Goal: Information Seeking & Learning: Learn about a topic

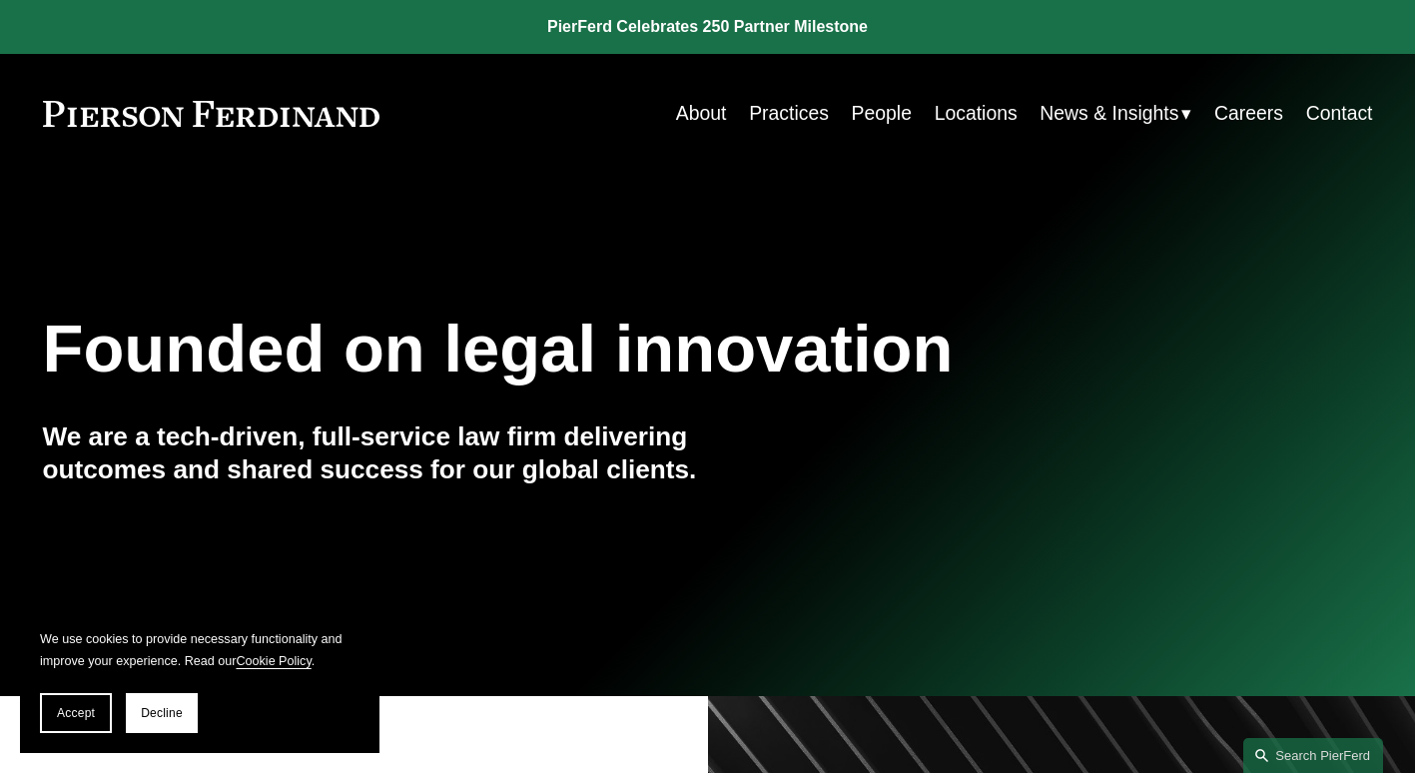
click at [790, 113] on link "Practices" at bounding box center [789, 113] width 80 height 39
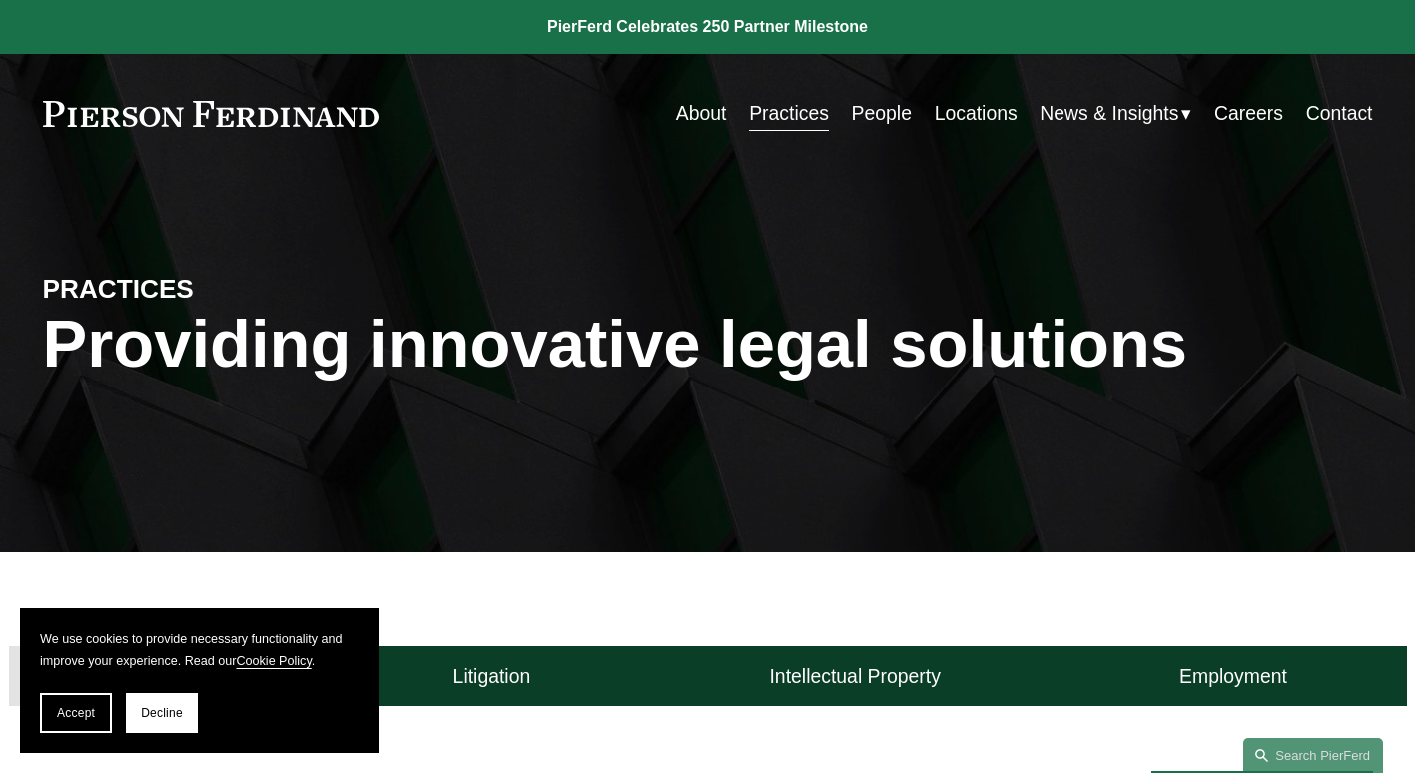
click at [974, 107] on link "Locations" at bounding box center [976, 113] width 83 height 39
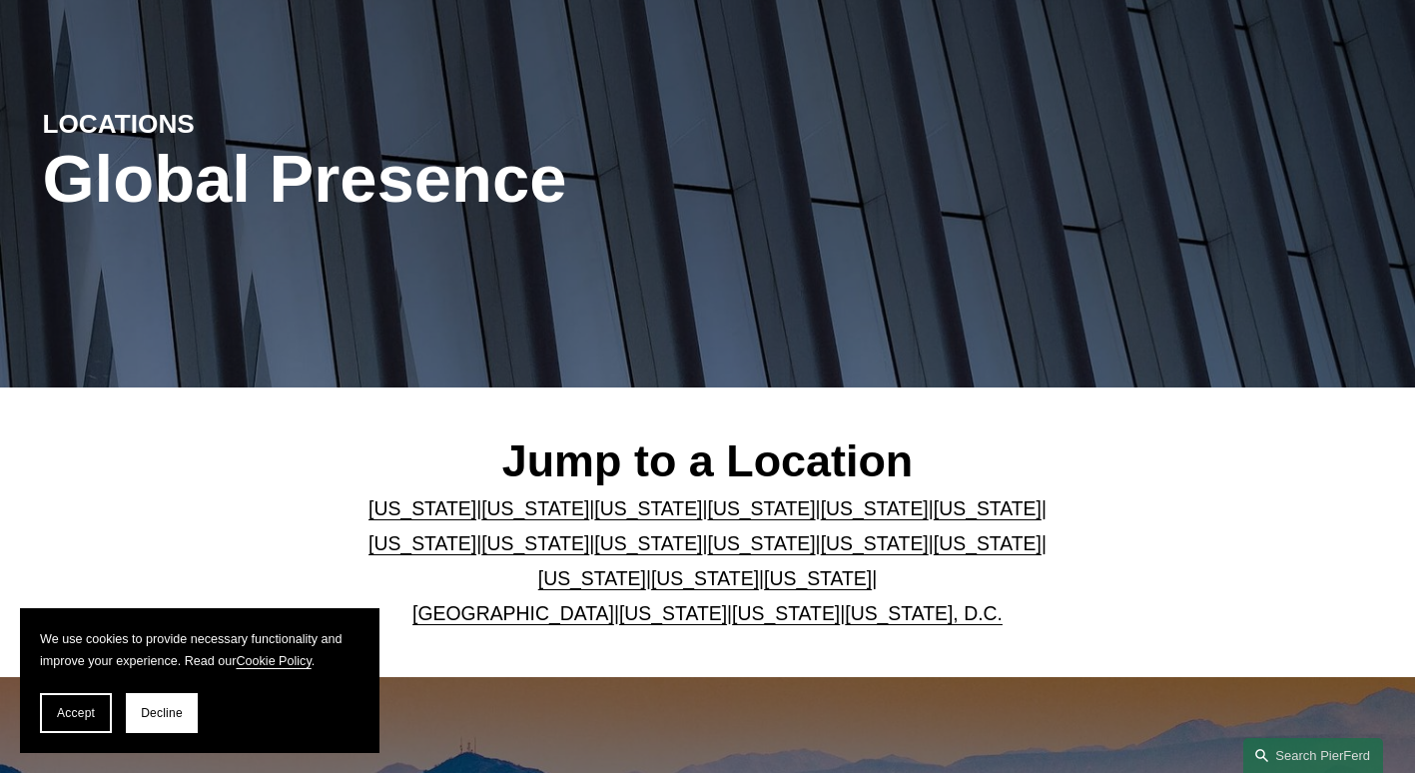
scroll to position [300, 0]
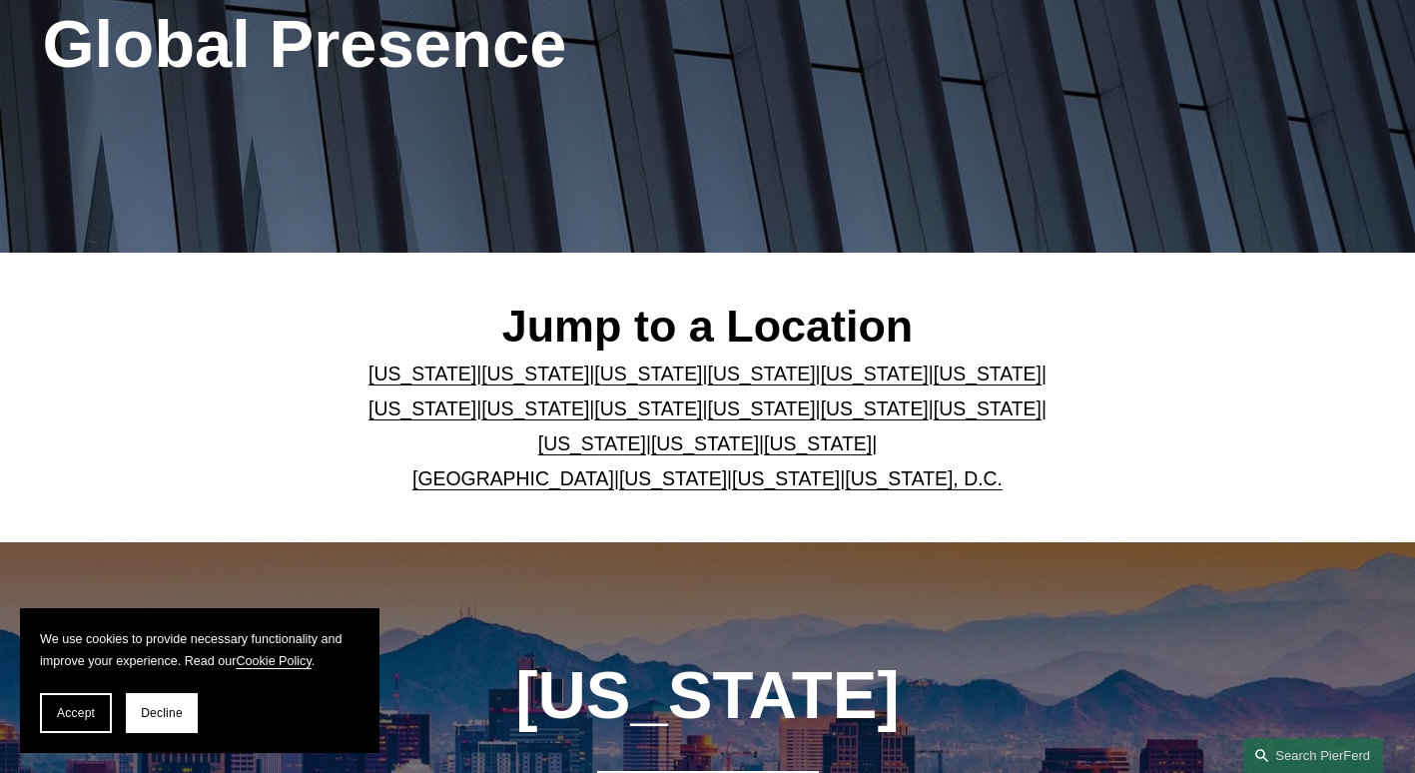
click at [512, 479] on link "[GEOGRAPHIC_DATA]" at bounding box center [513, 478] width 202 height 22
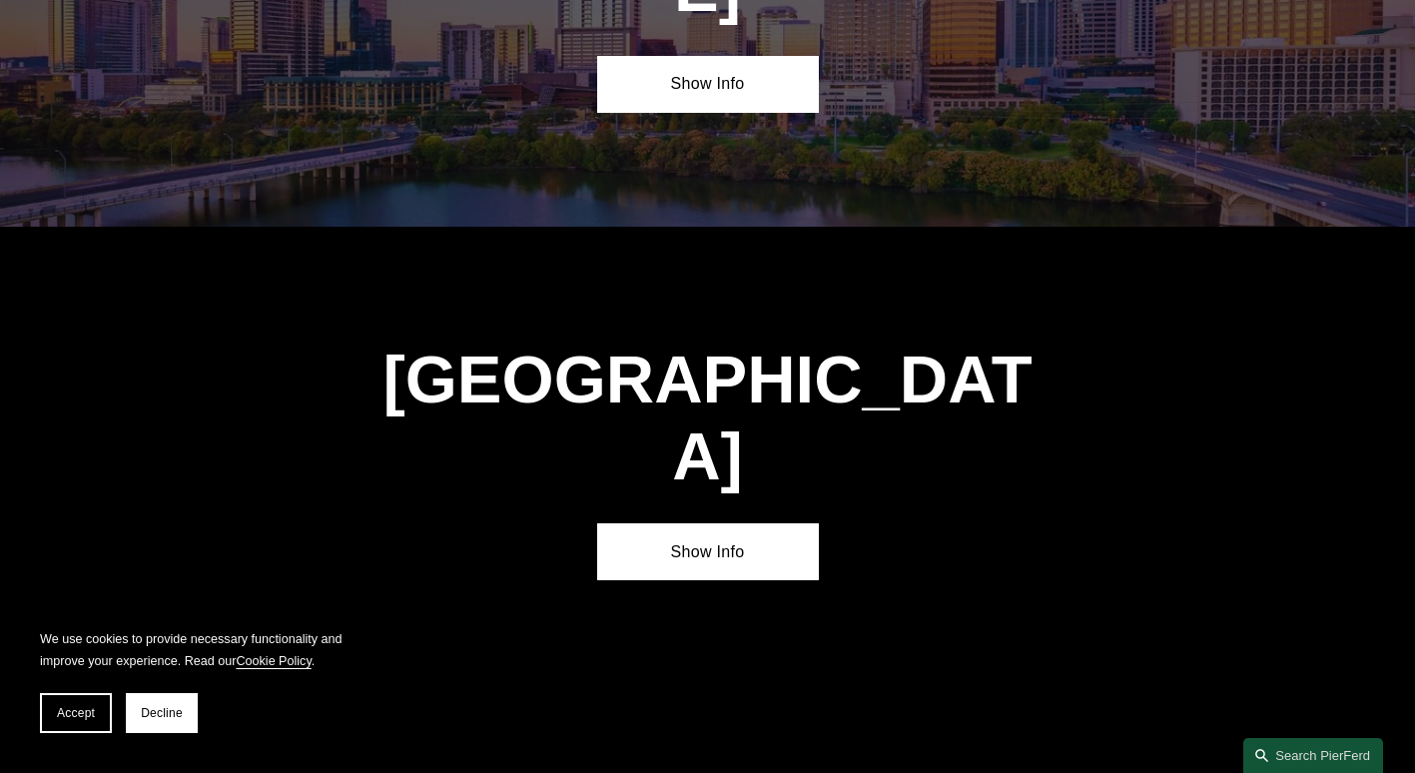
scroll to position [6917, 0]
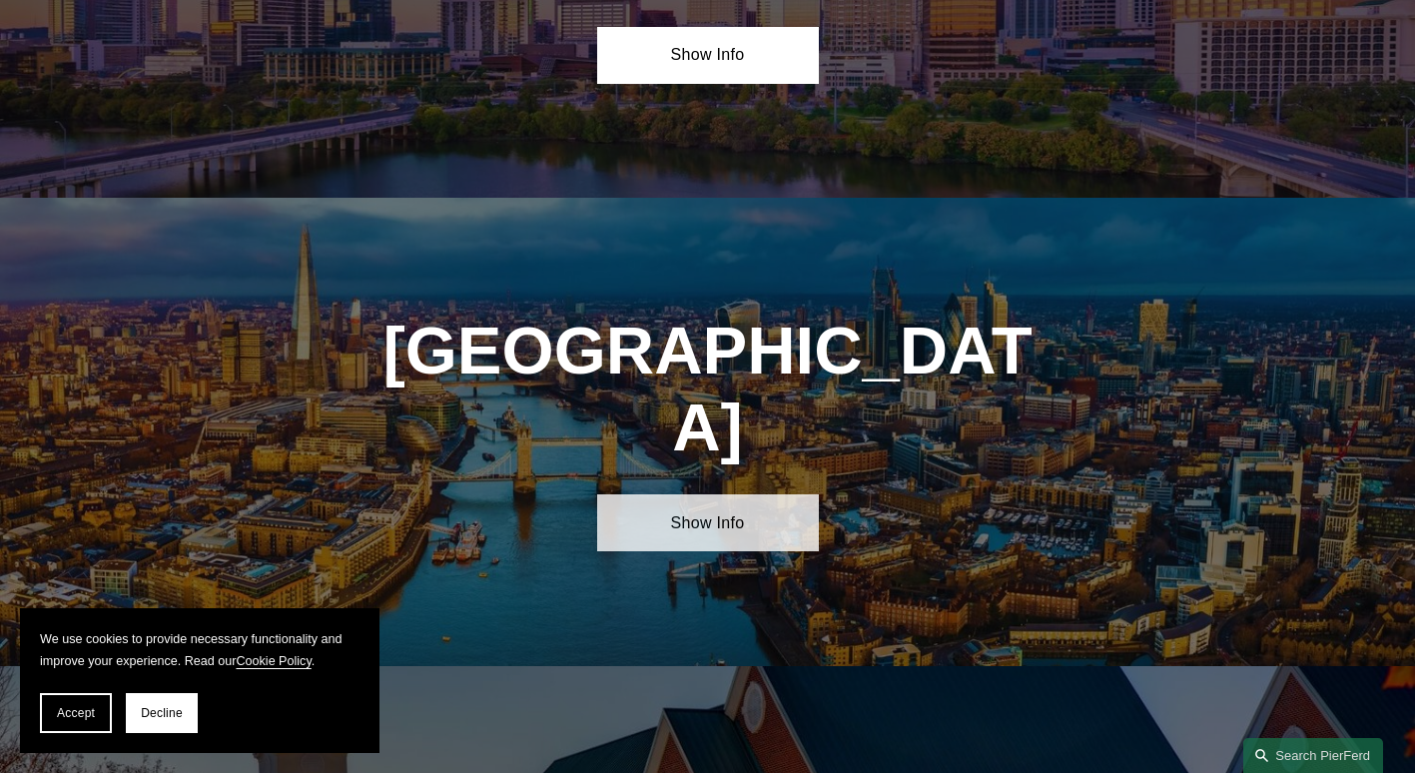
click at [714, 494] on link "Show Info" at bounding box center [708, 522] width 222 height 57
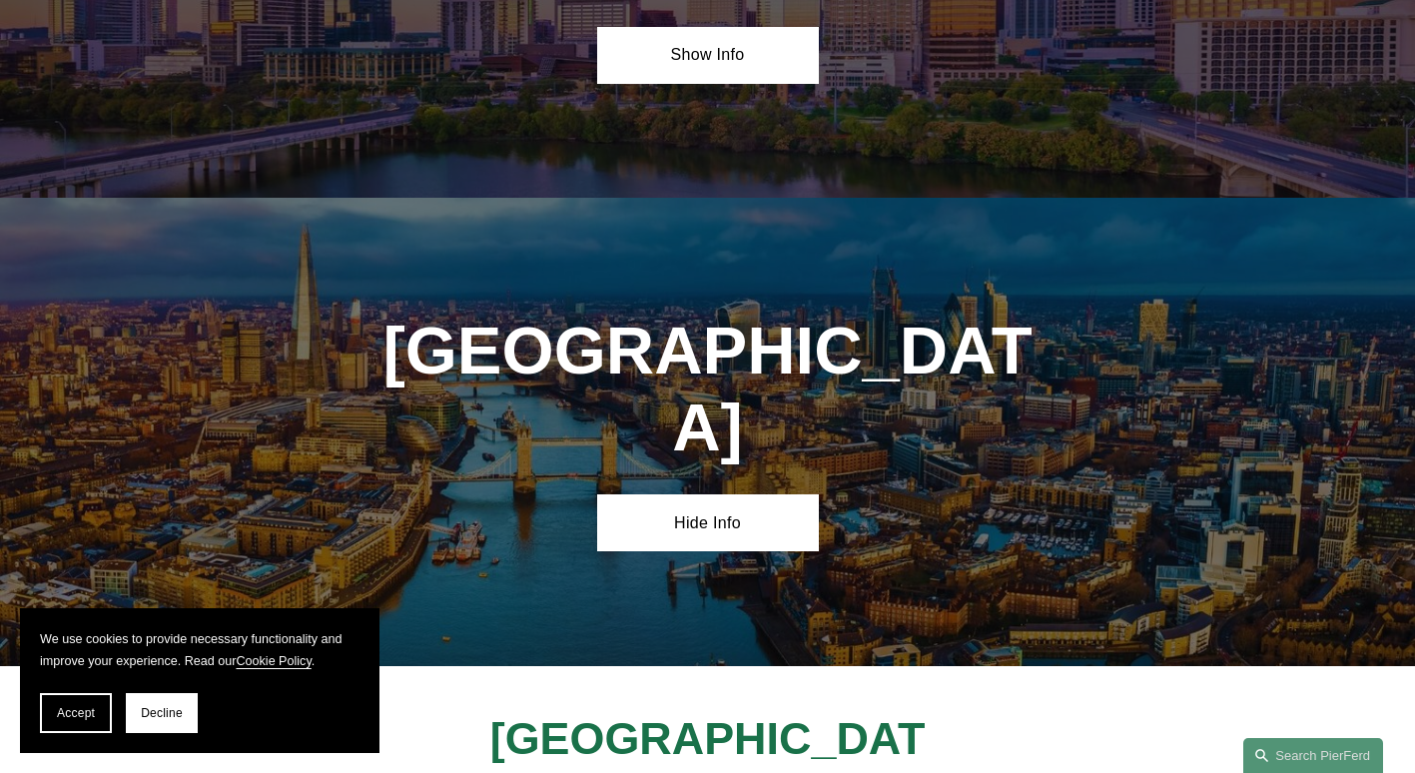
scroll to position [7217, 0]
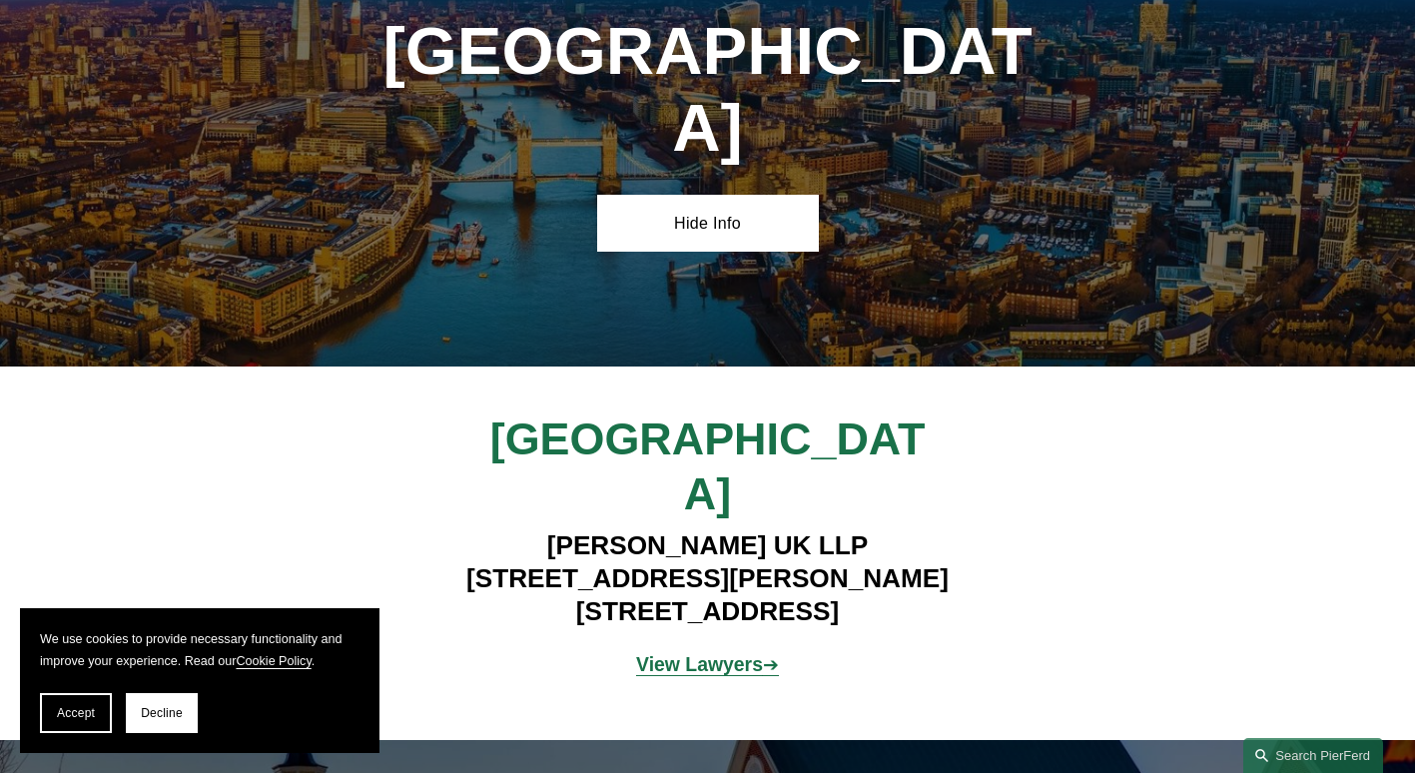
click at [691, 653] on strong "View Lawyers" at bounding box center [699, 664] width 127 height 22
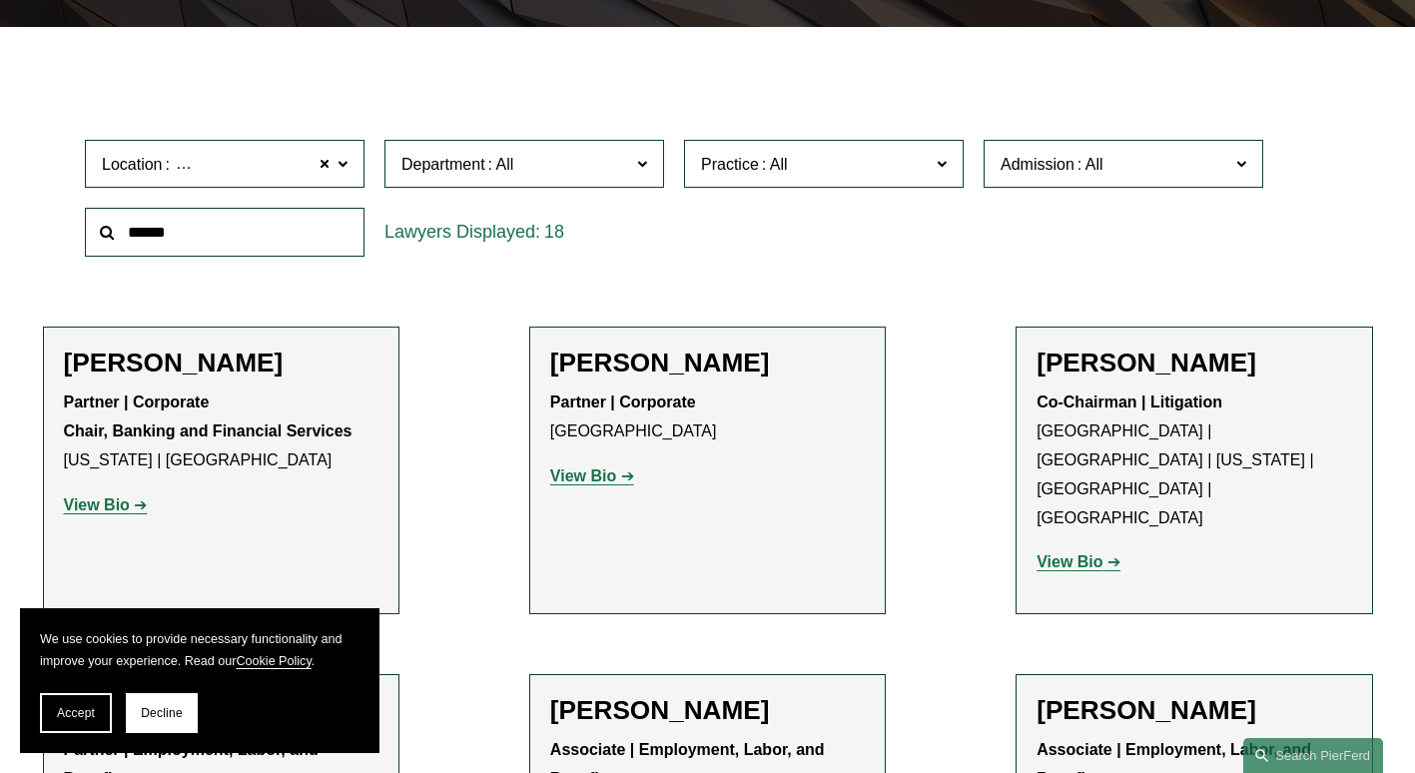
scroll to position [599, 0]
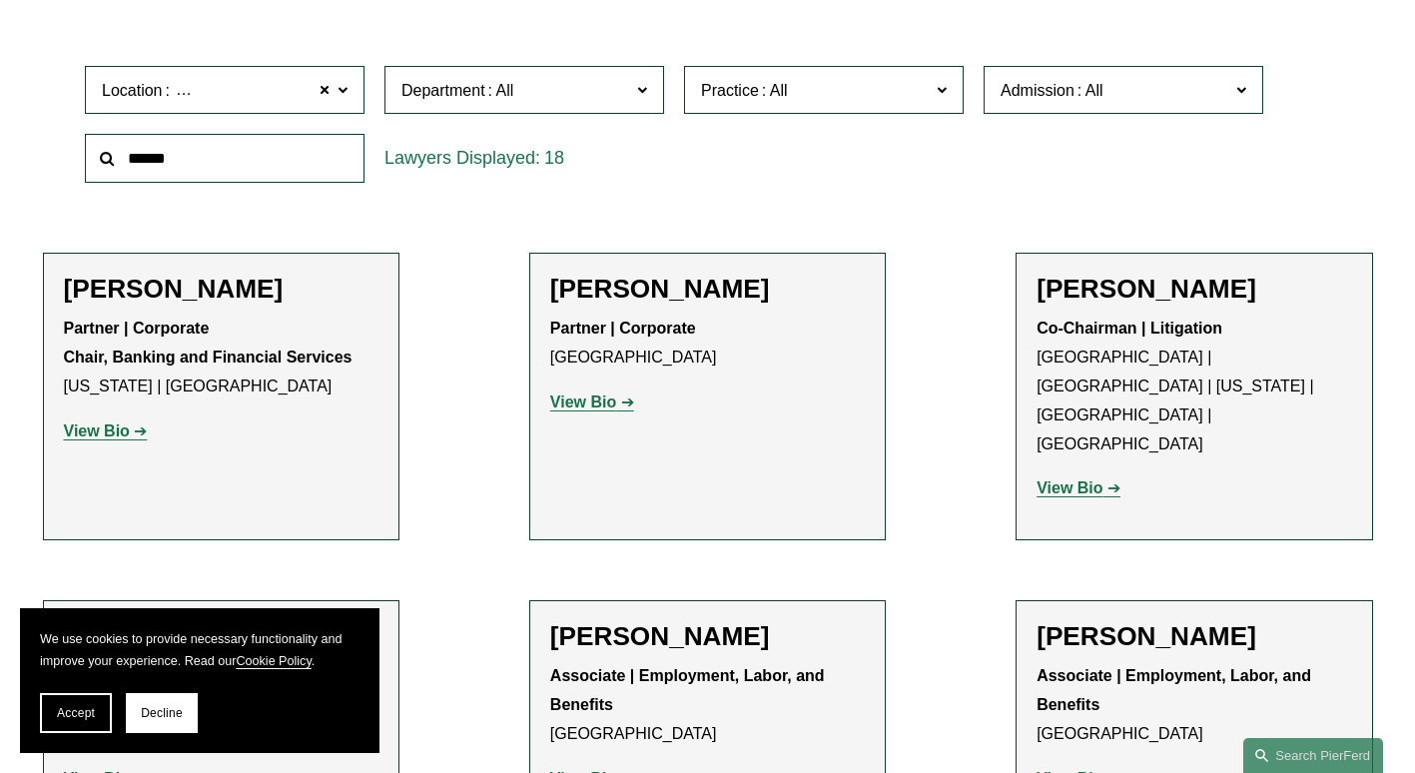
click at [572, 408] on strong "View Bio" at bounding box center [583, 402] width 66 height 17
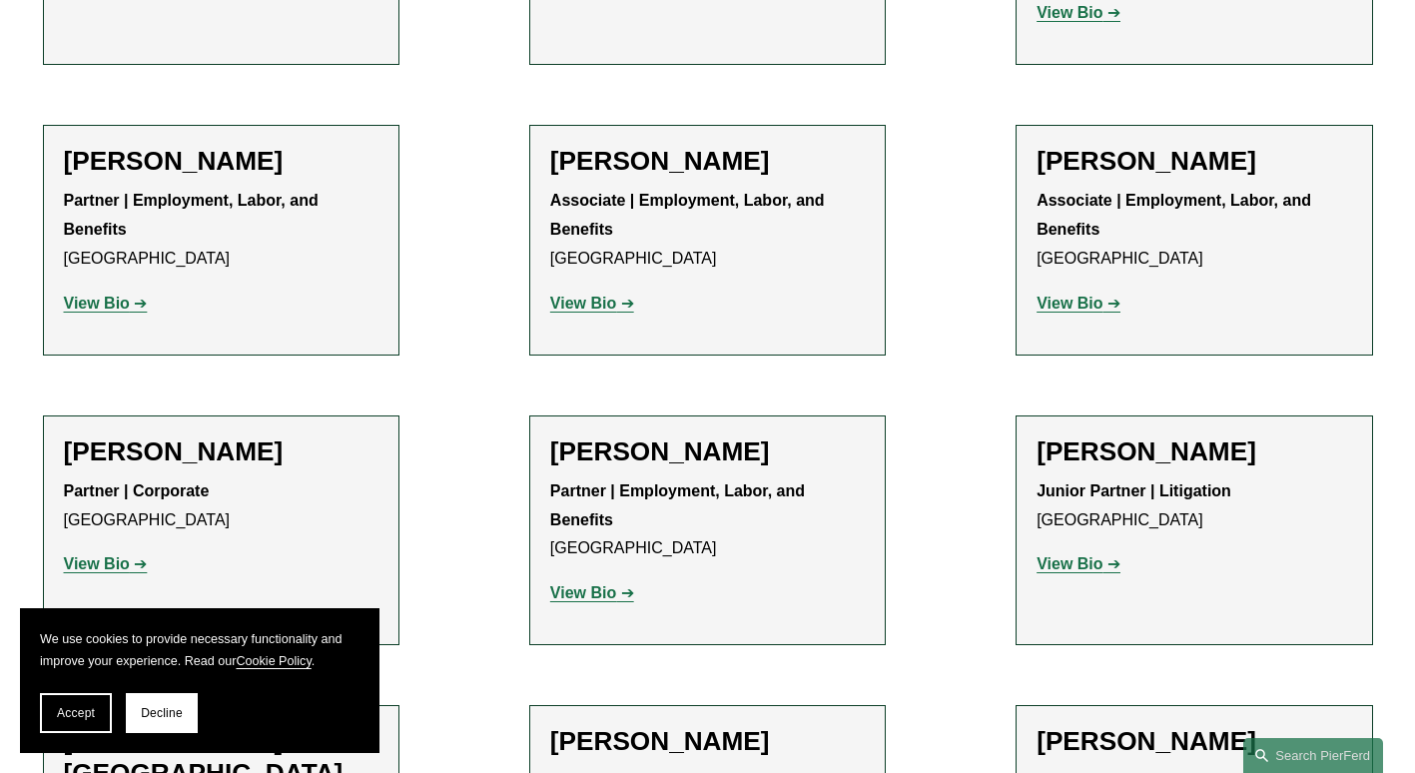
scroll to position [1099, 0]
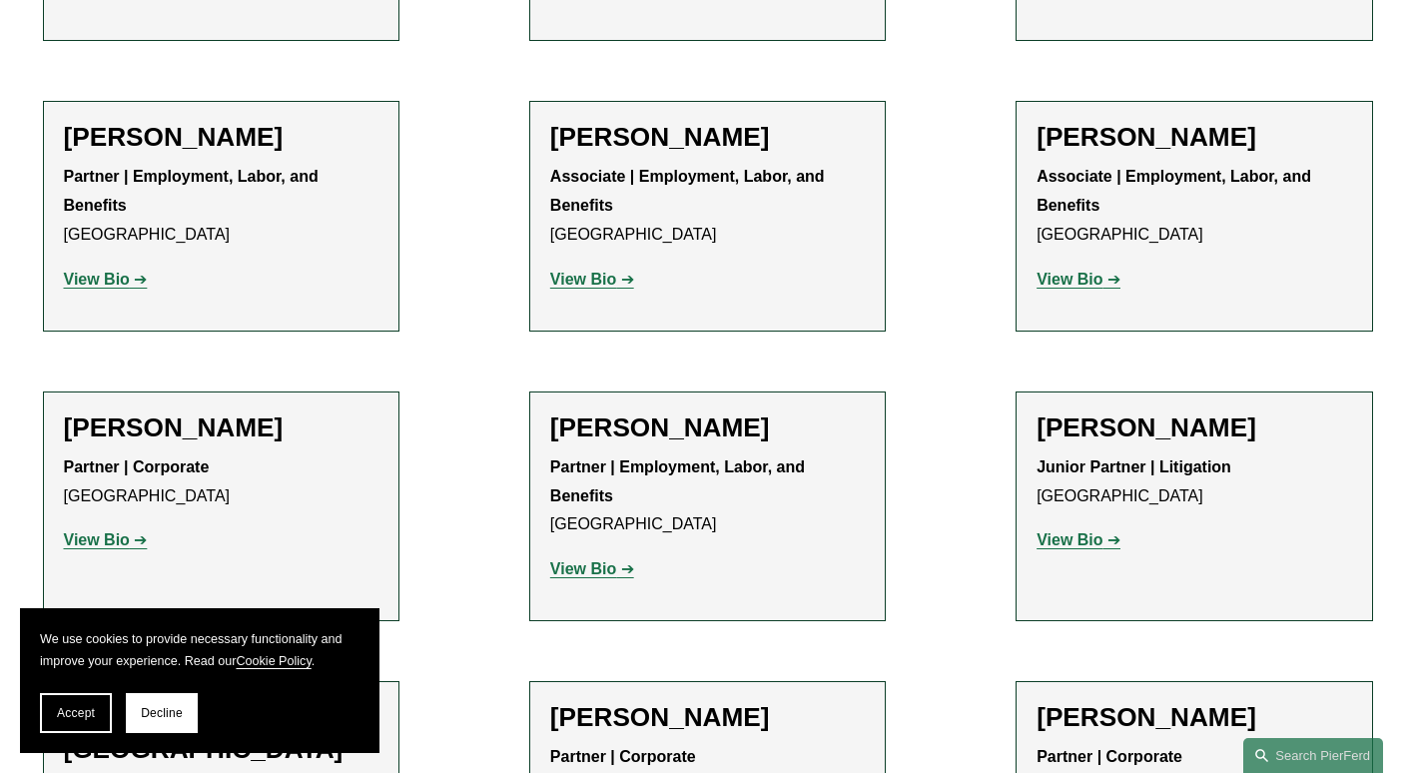
drag, startPoint x: 86, startPoint y: 480, endPoint x: 203, endPoint y: 437, distance: 124.5
click at [86, 531] on strong "View Bio" at bounding box center [97, 539] width 66 height 17
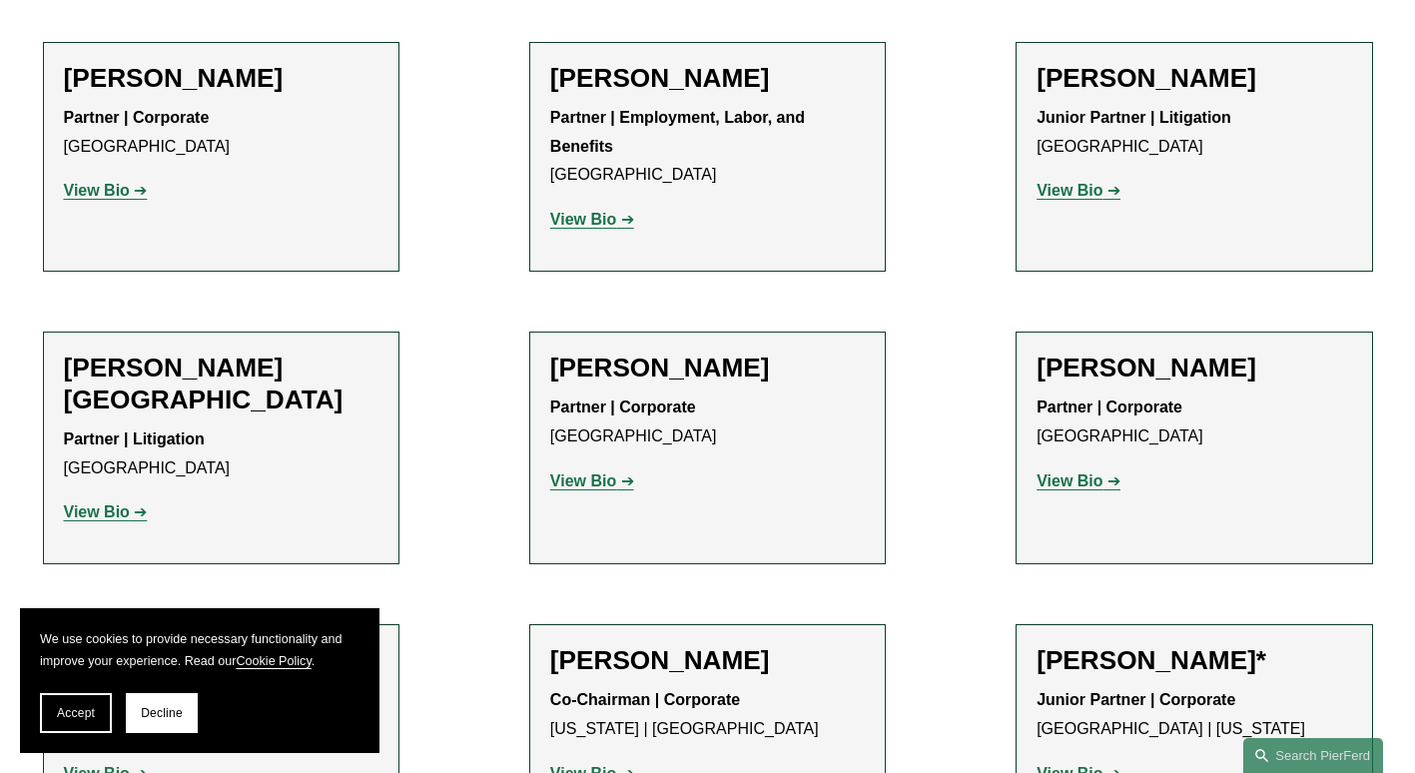
scroll to position [1498, 0]
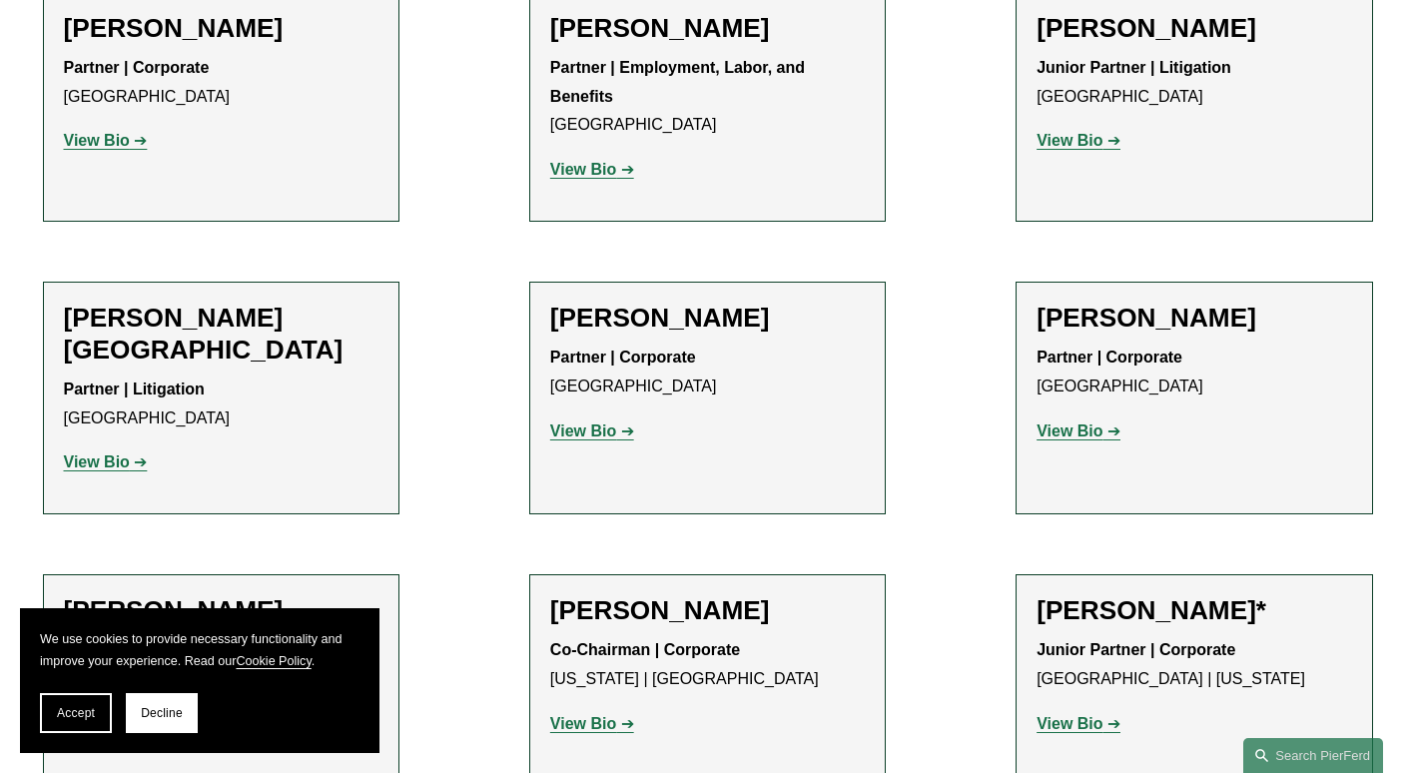
click at [595, 422] on strong "View Bio" at bounding box center [583, 430] width 66 height 17
click at [1057, 422] on strong "View Bio" at bounding box center [1070, 430] width 66 height 17
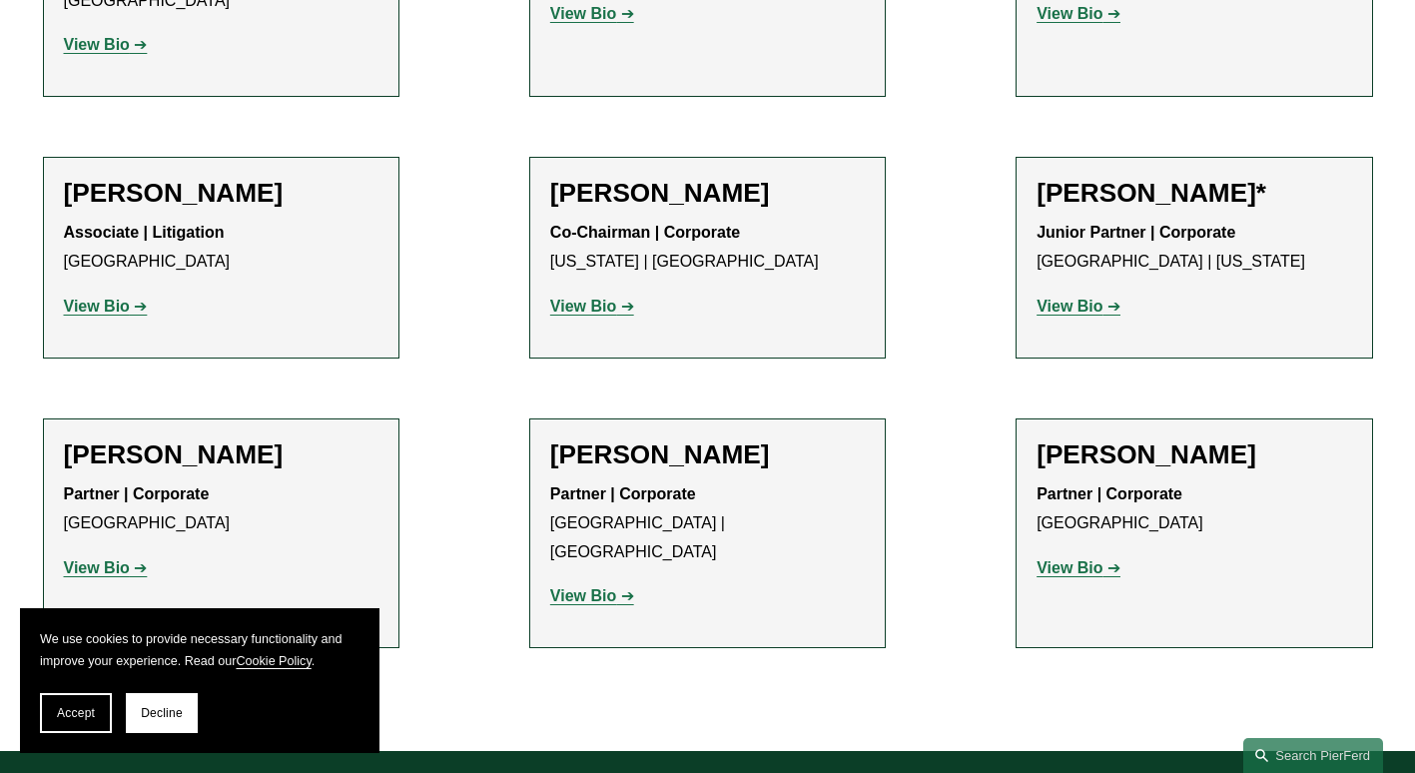
scroll to position [1997, 0]
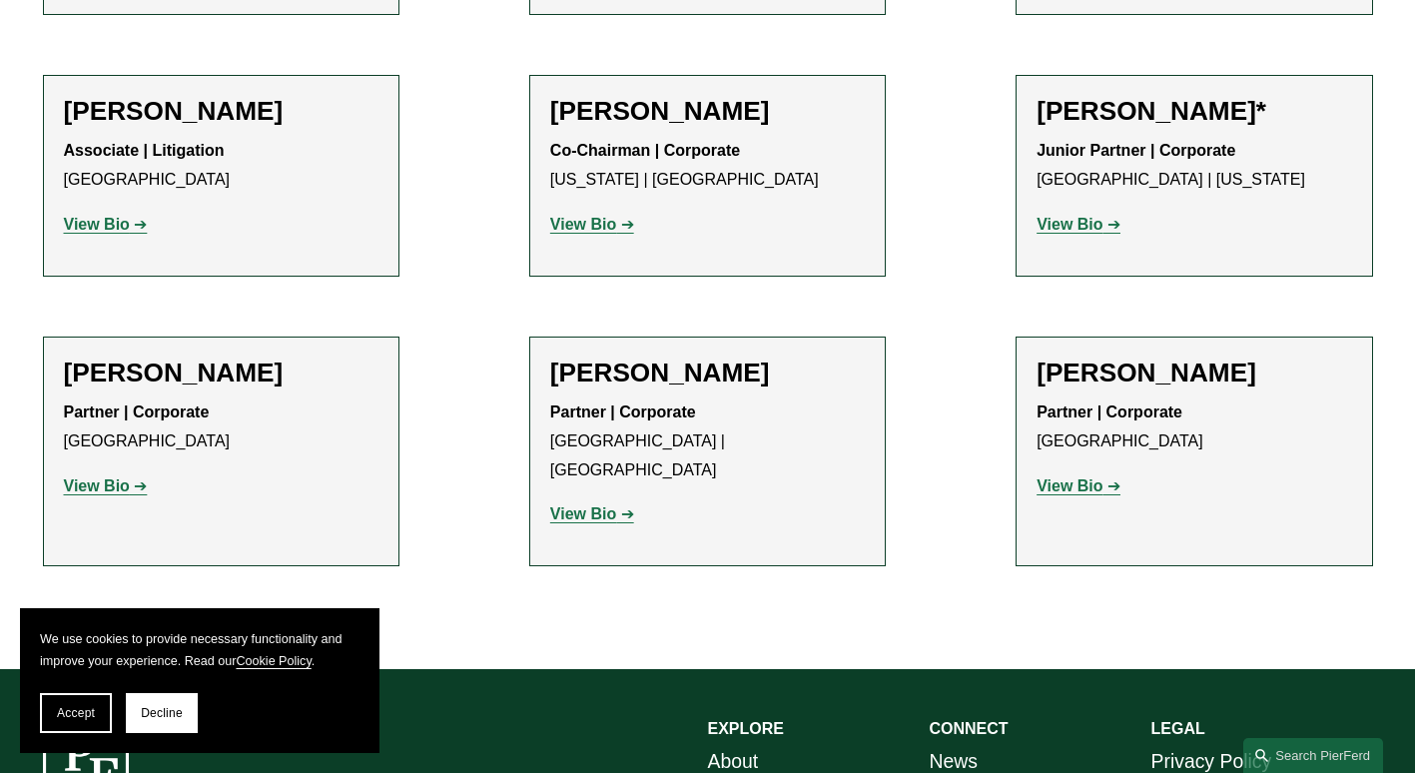
click at [1079, 216] on strong "View Bio" at bounding box center [1070, 224] width 66 height 17
click at [582, 505] on strong "View Bio" at bounding box center [583, 513] width 66 height 17
click at [106, 477] on strong "View Bio" at bounding box center [97, 485] width 66 height 17
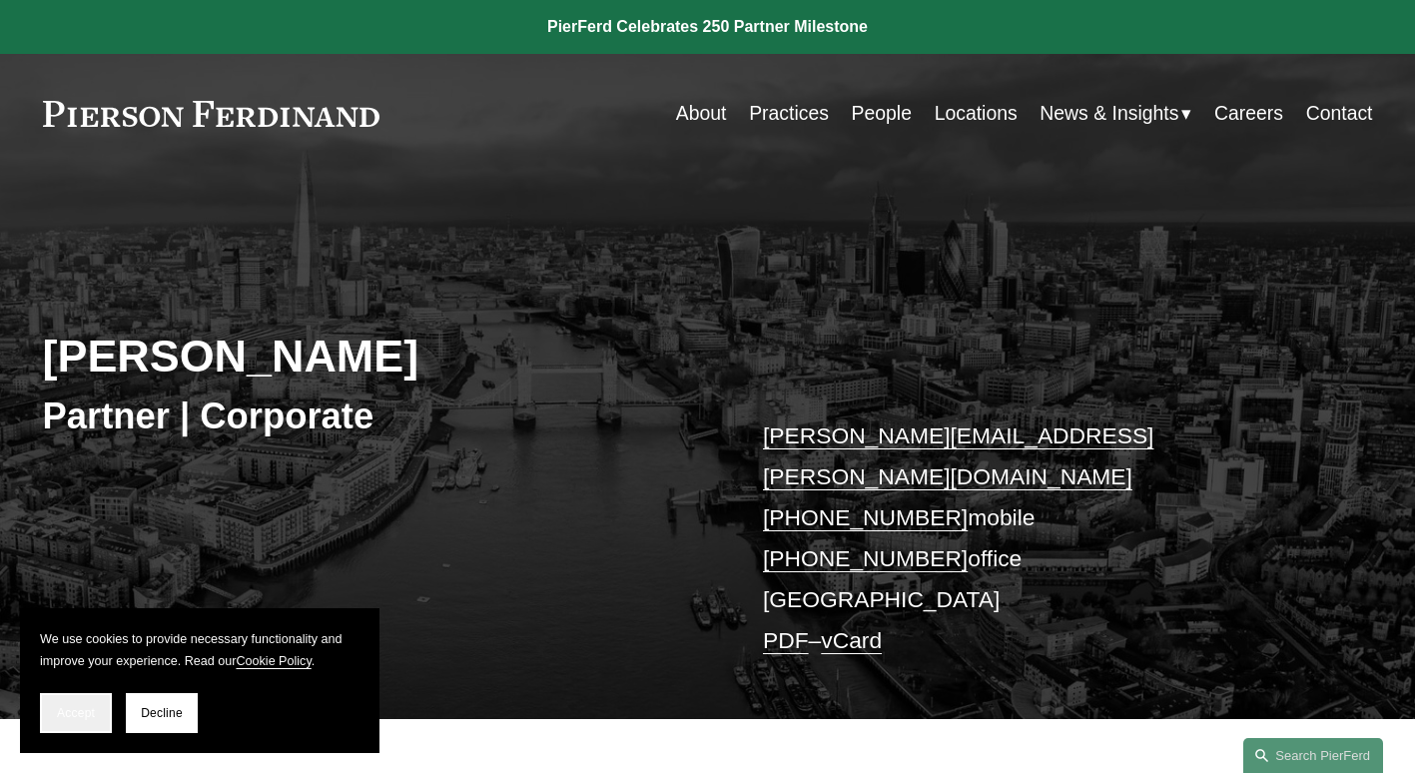
click at [76, 703] on button "Accept" at bounding box center [76, 713] width 72 height 40
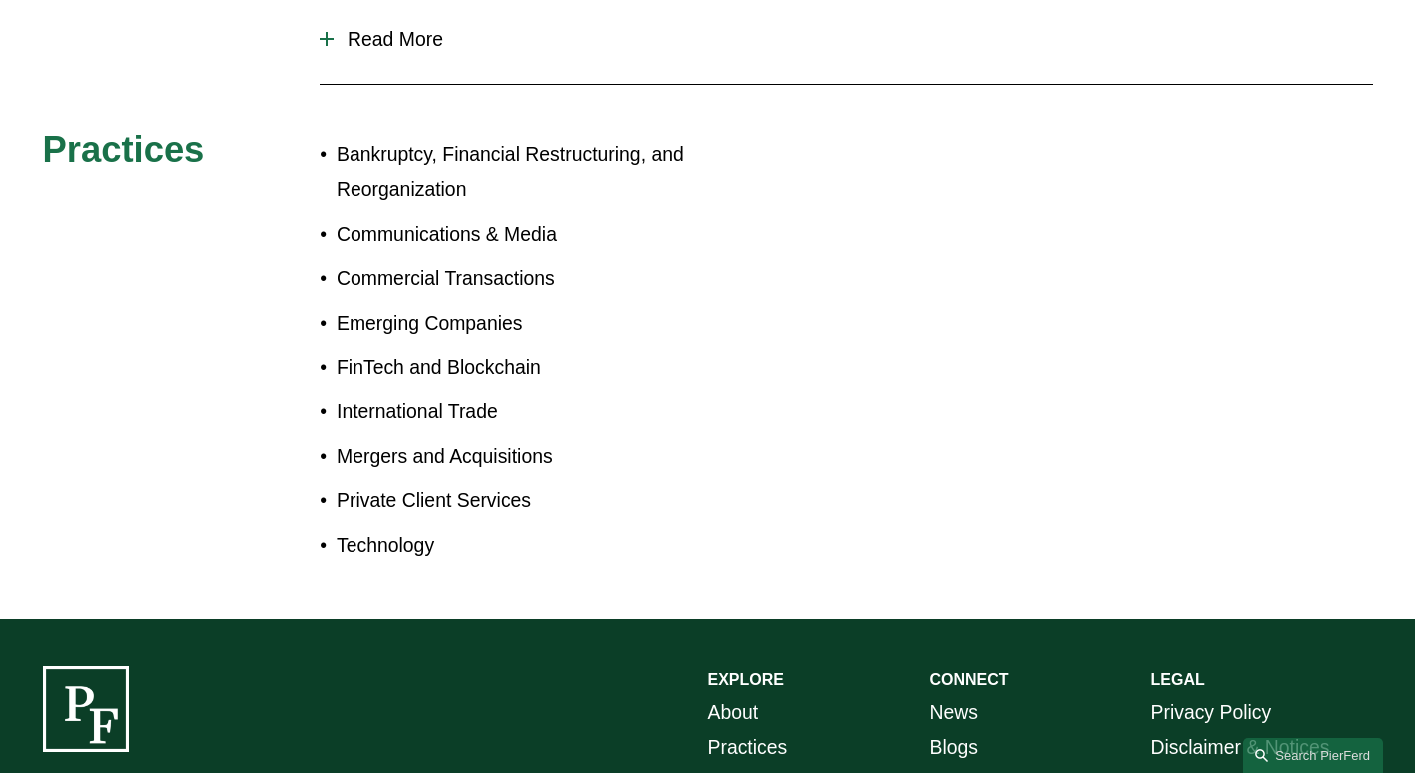
scroll to position [999, 0]
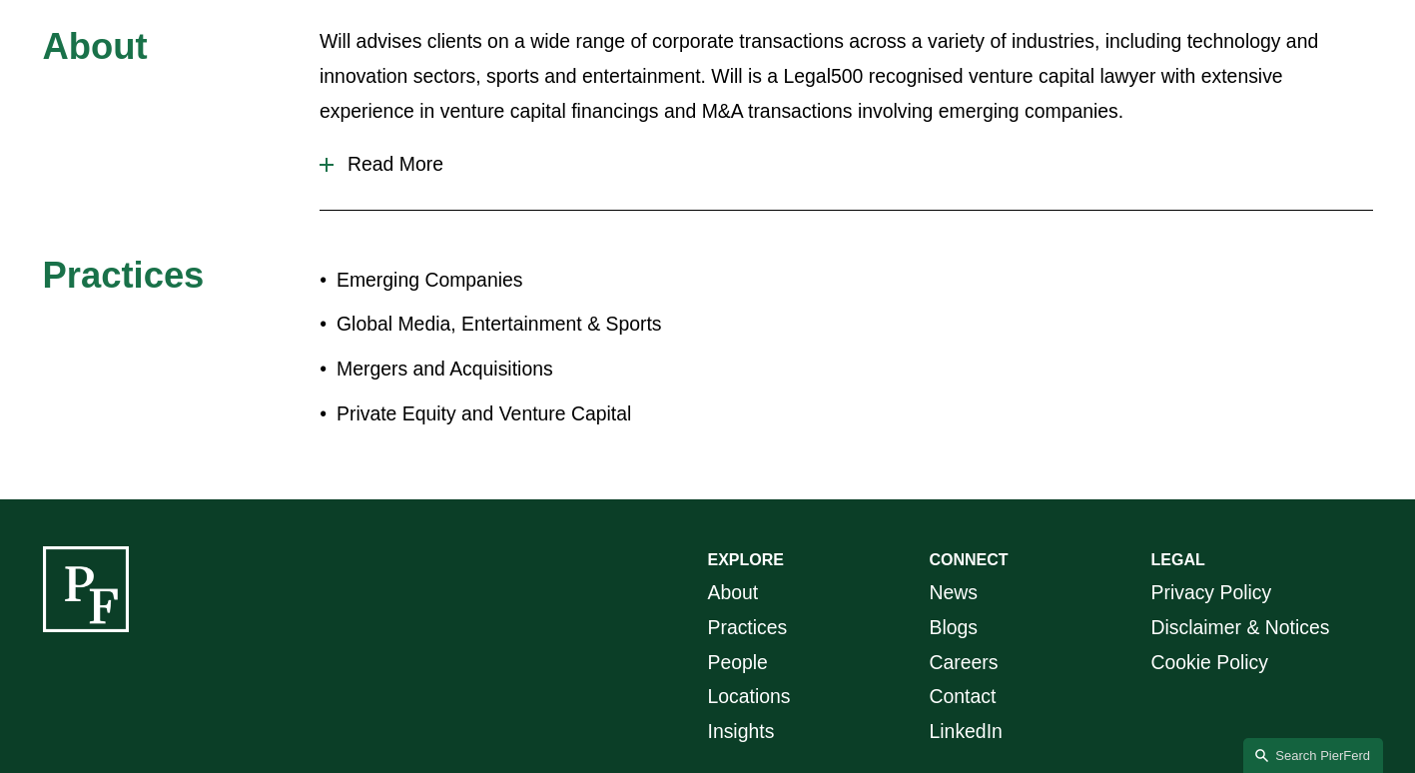
scroll to position [999, 0]
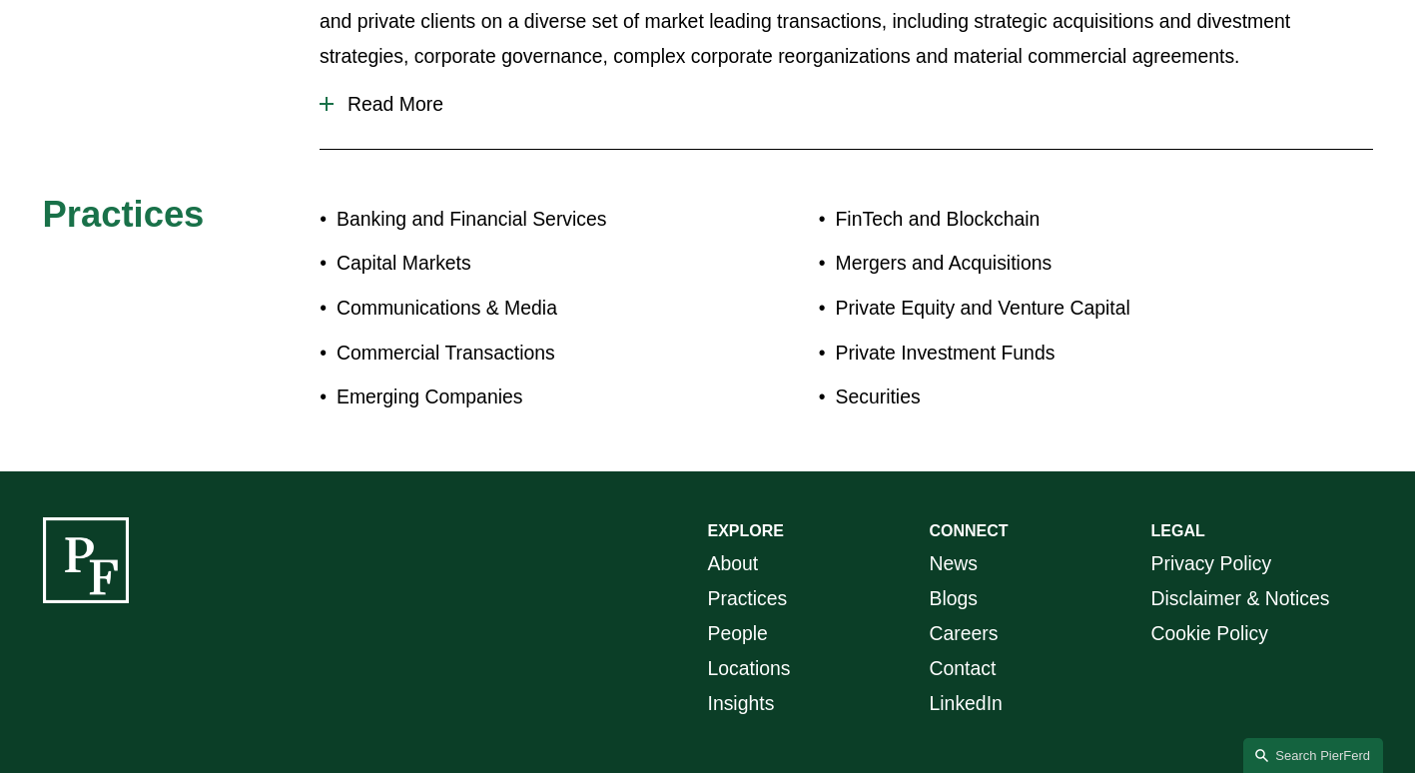
scroll to position [1099, 0]
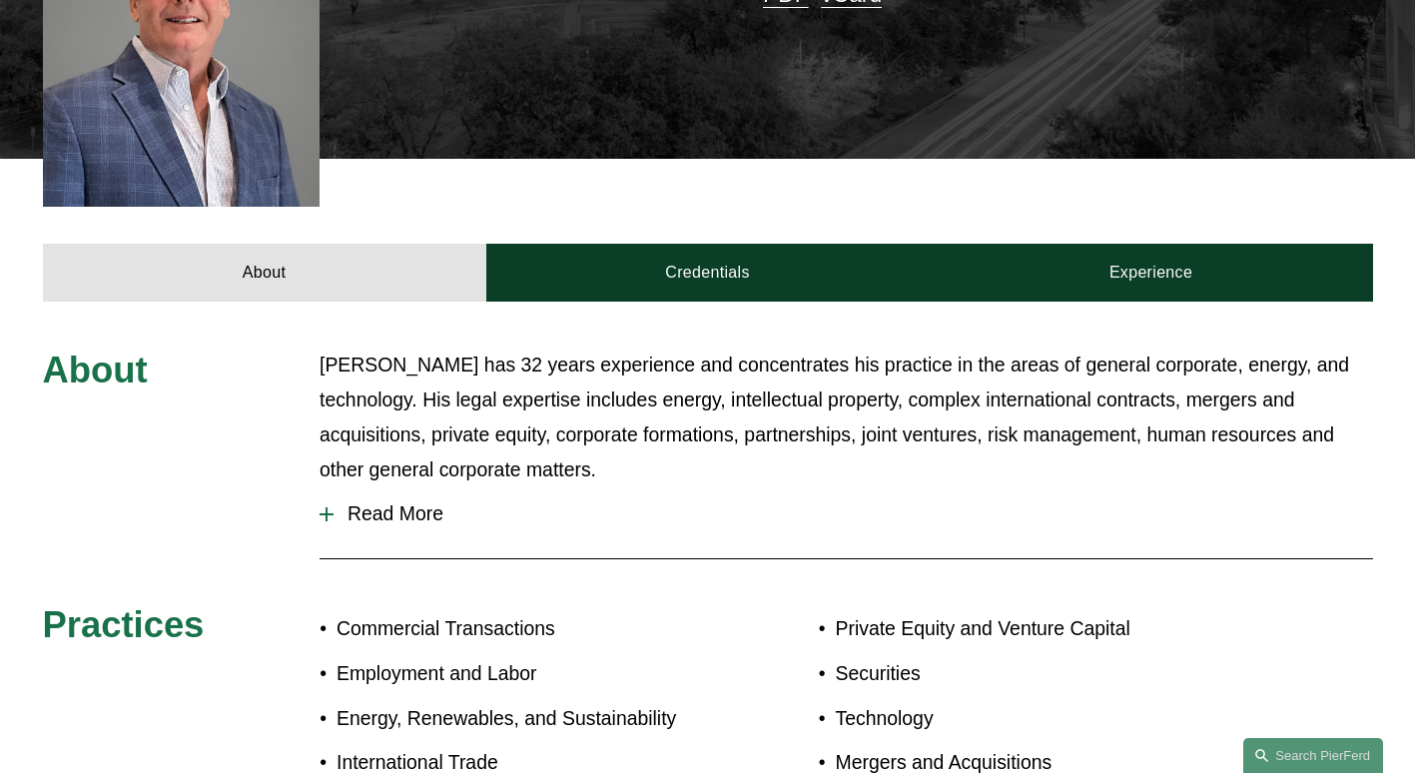
scroll to position [506, 0]
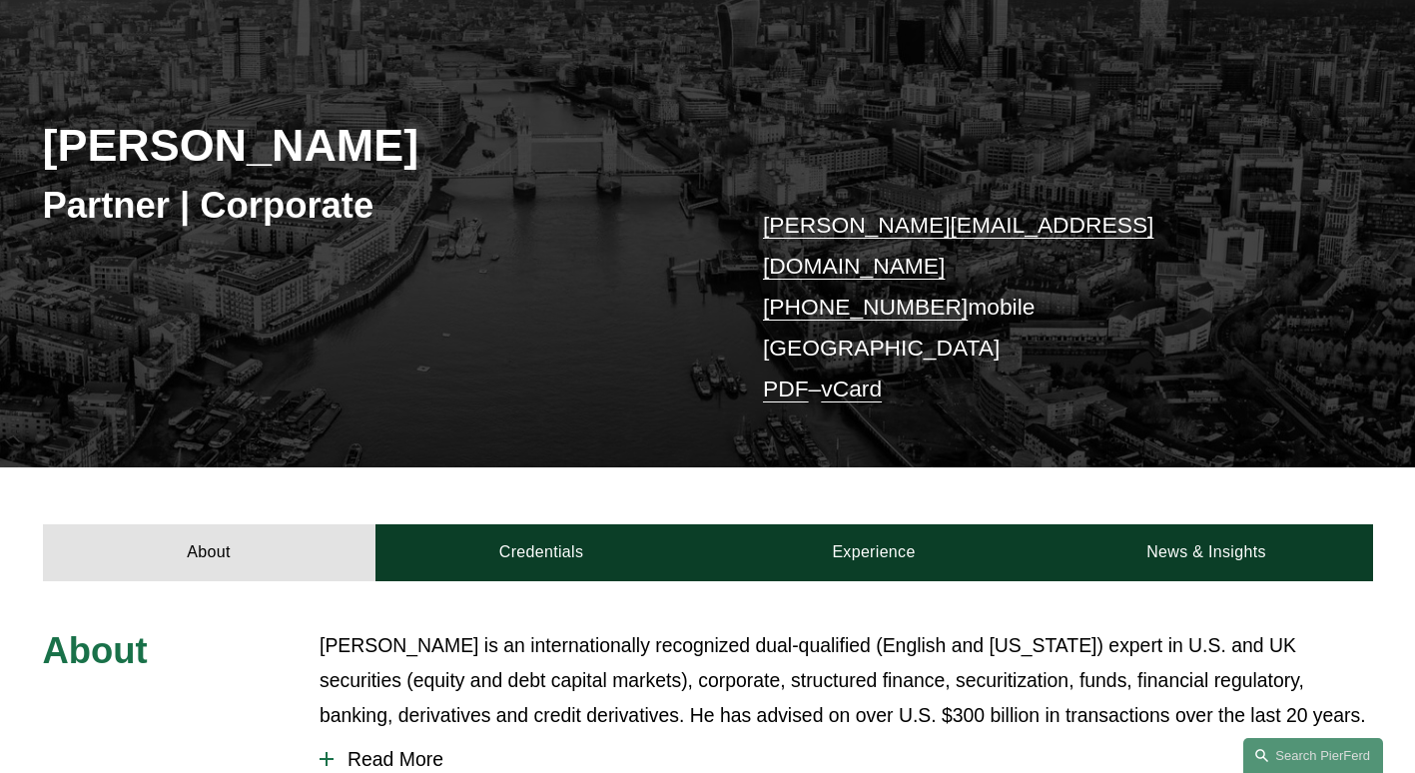
scroll to position [399, 0]
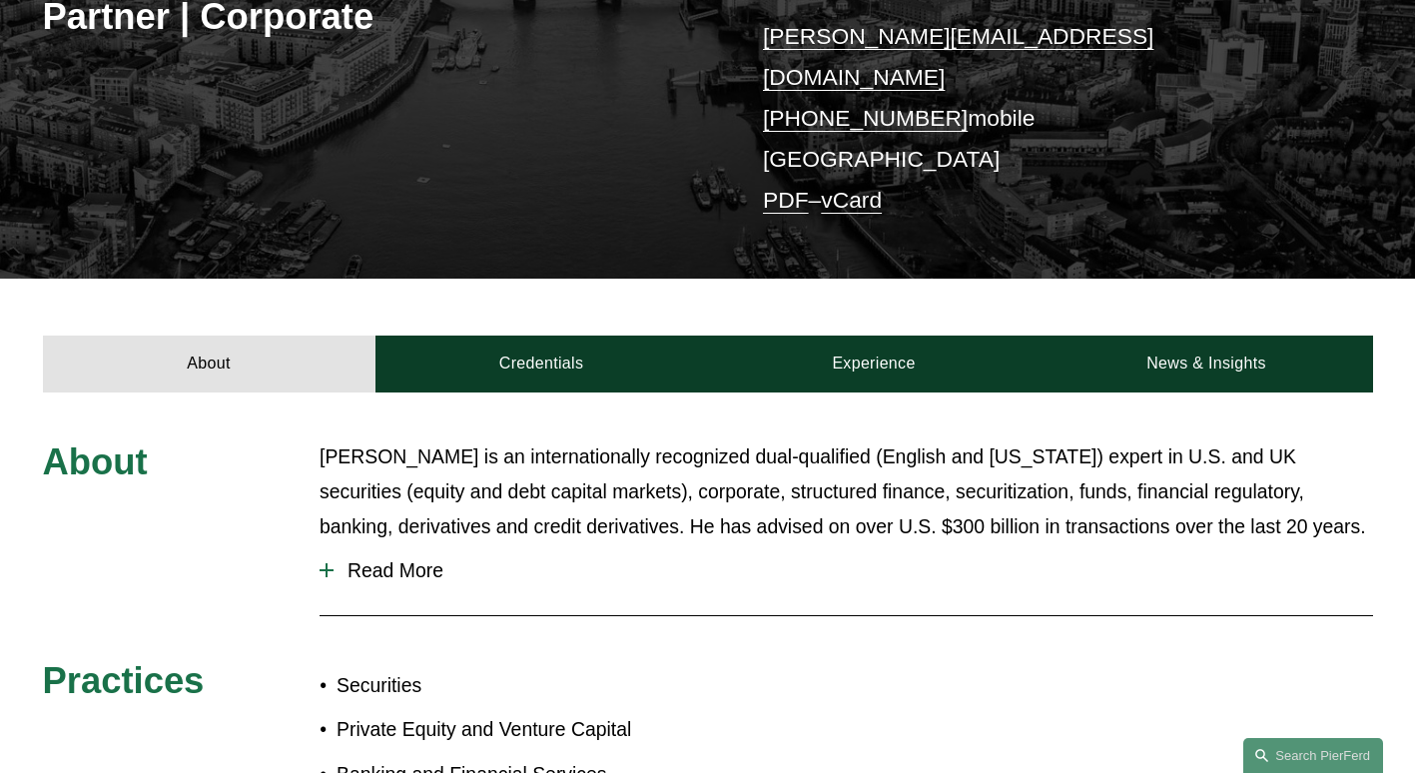
click at [365, 559] on span "Read More" at bounding box center [854, 570] width 1040 height 23
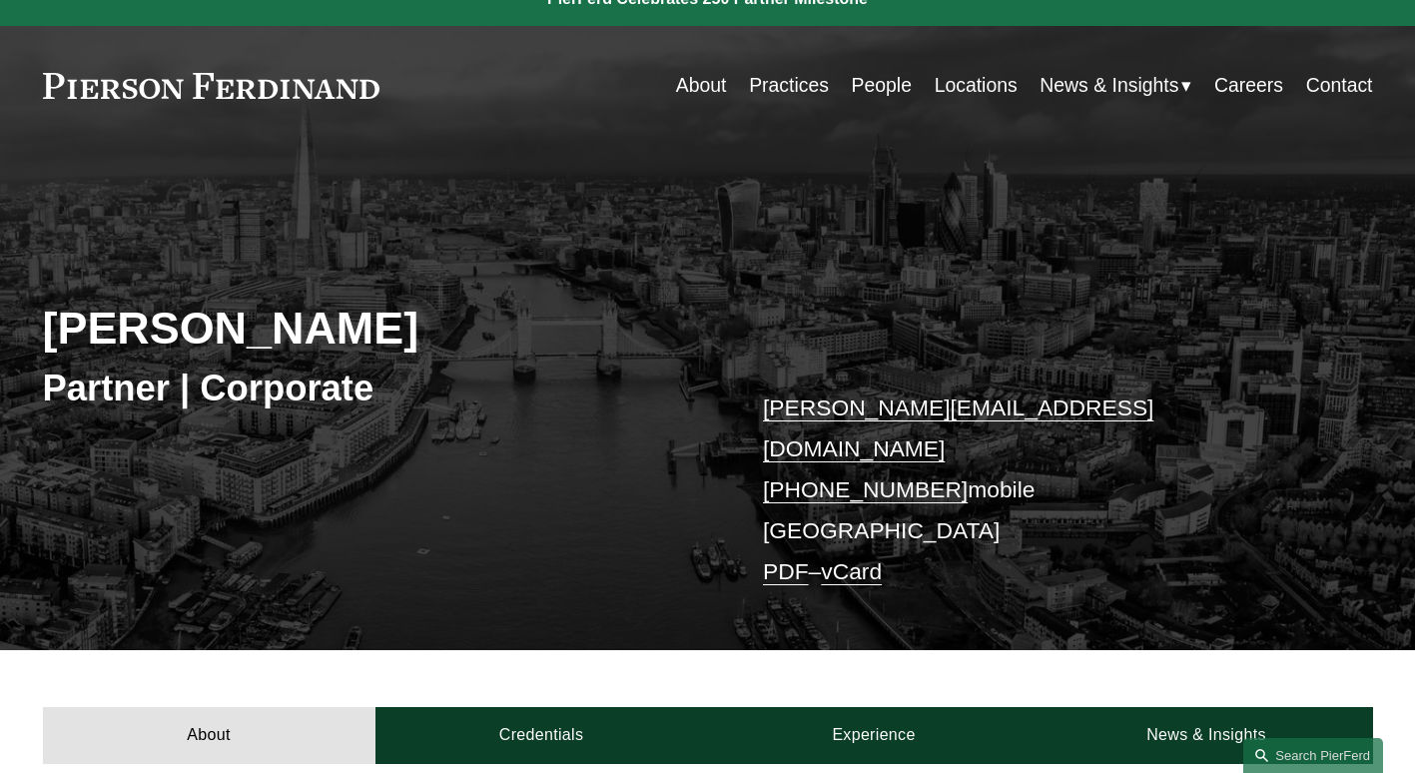
scroll to position [0, 0]
